Goal: Information Seeking & Learning: Understand process/instructions

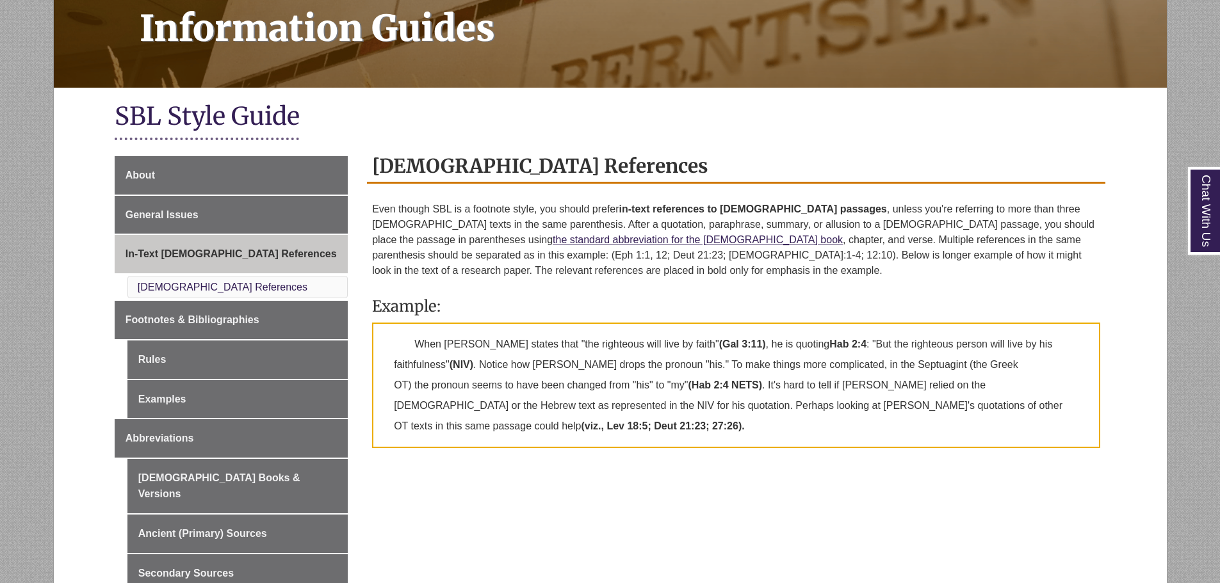
scroll to position [256, 0]
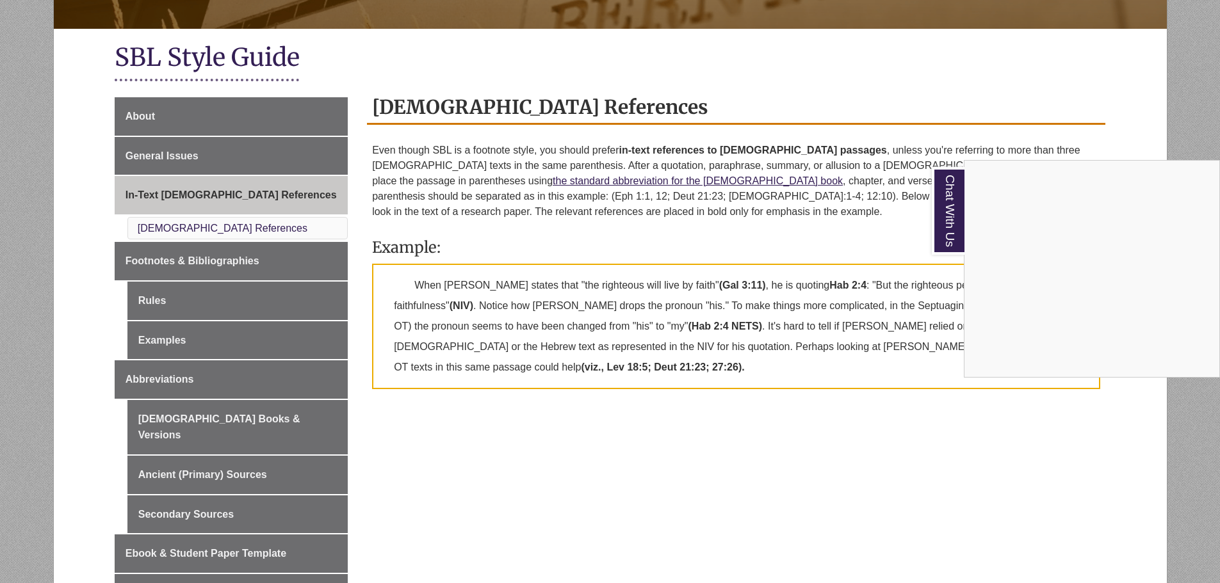
click at [830, 235] on div "Chat With Us" at bounding box center [610, 291] width 1220 height 583
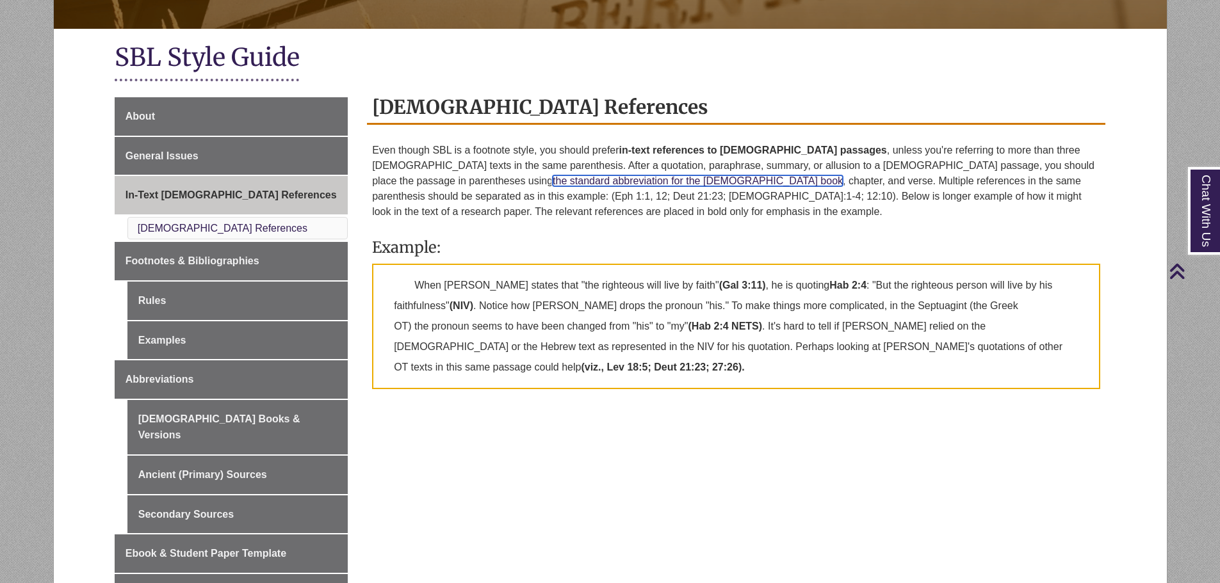
click at [553, 177] on link "the standard abbreviation for the [DEMOGRAPHIC_DATA] book" at bounding box center [698, 180] width 290 height 11
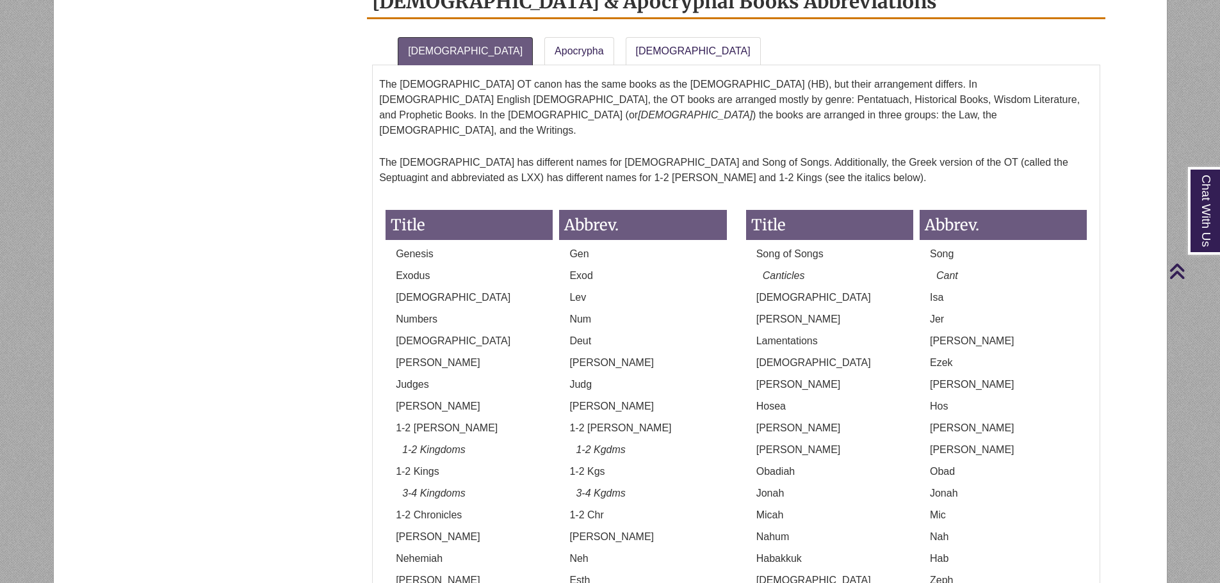
scroll to position [1033, 0]
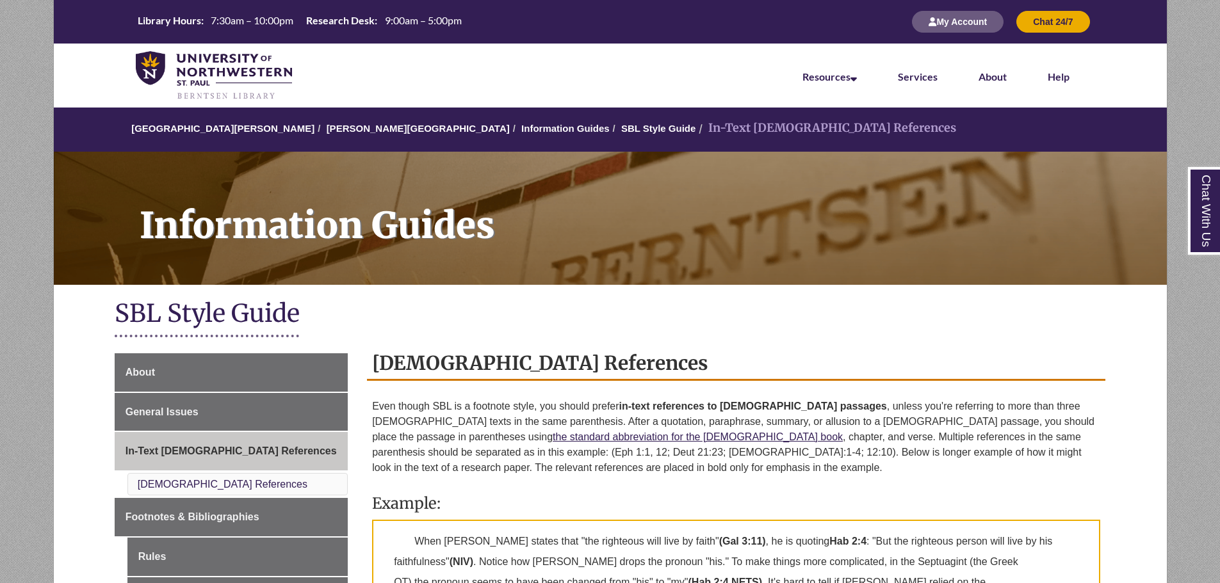
scroll to position [256, 0]
